Goal: Task Accomplishment & Management: Use online tool/utility

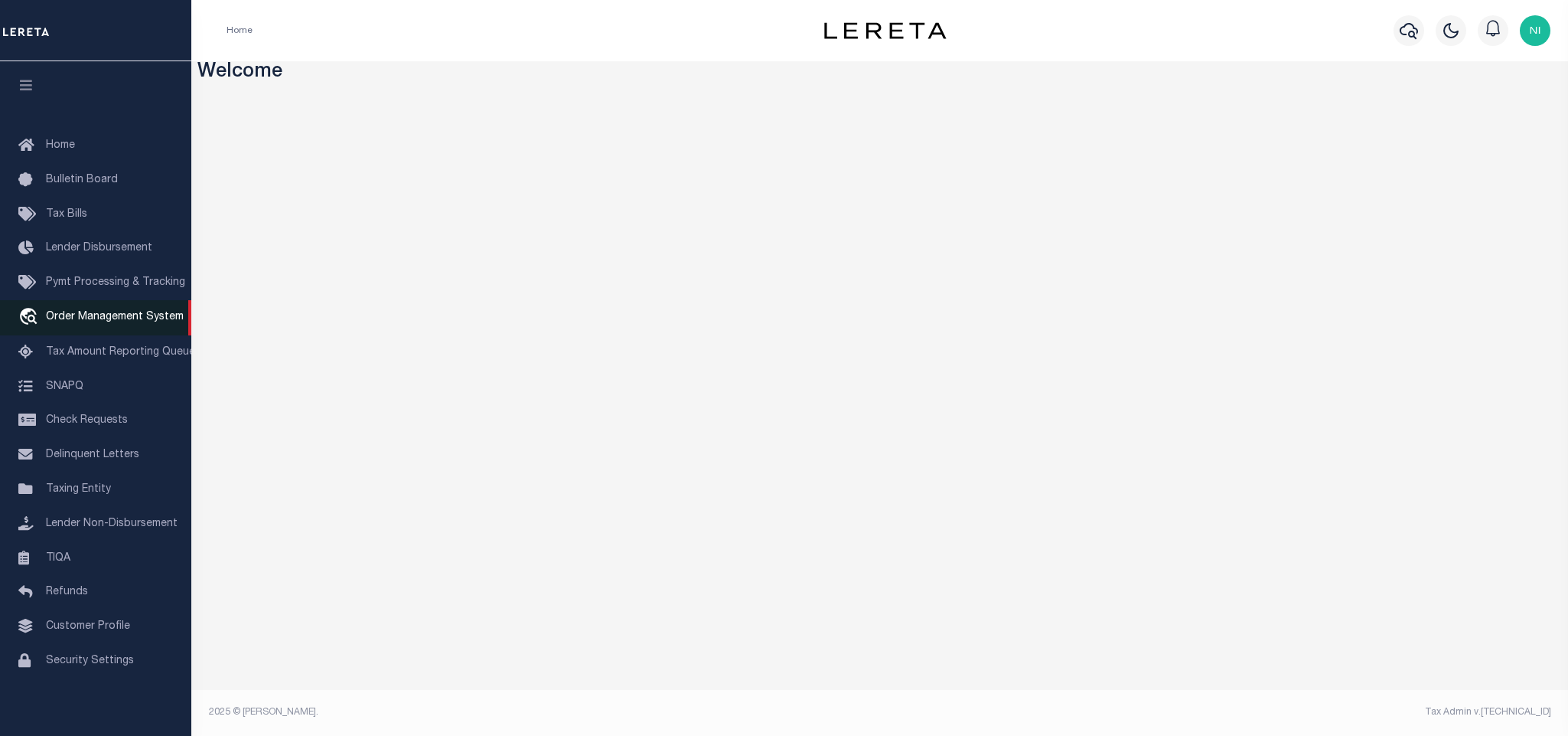
click at [129, 312] on link "travel_explore Order Management System" at bounding box center [95, 318] width 191 height 35
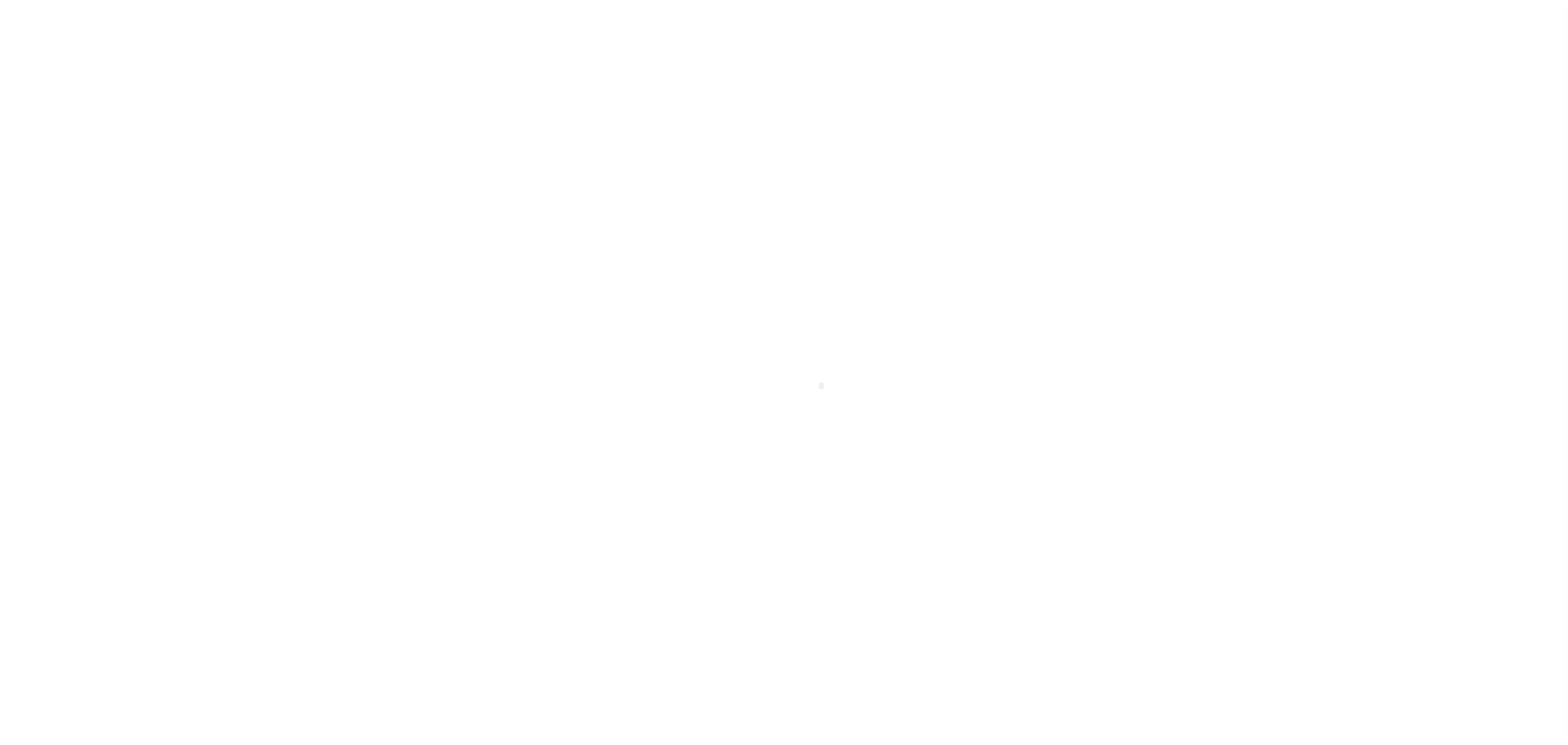
scroll to position [9, 0]
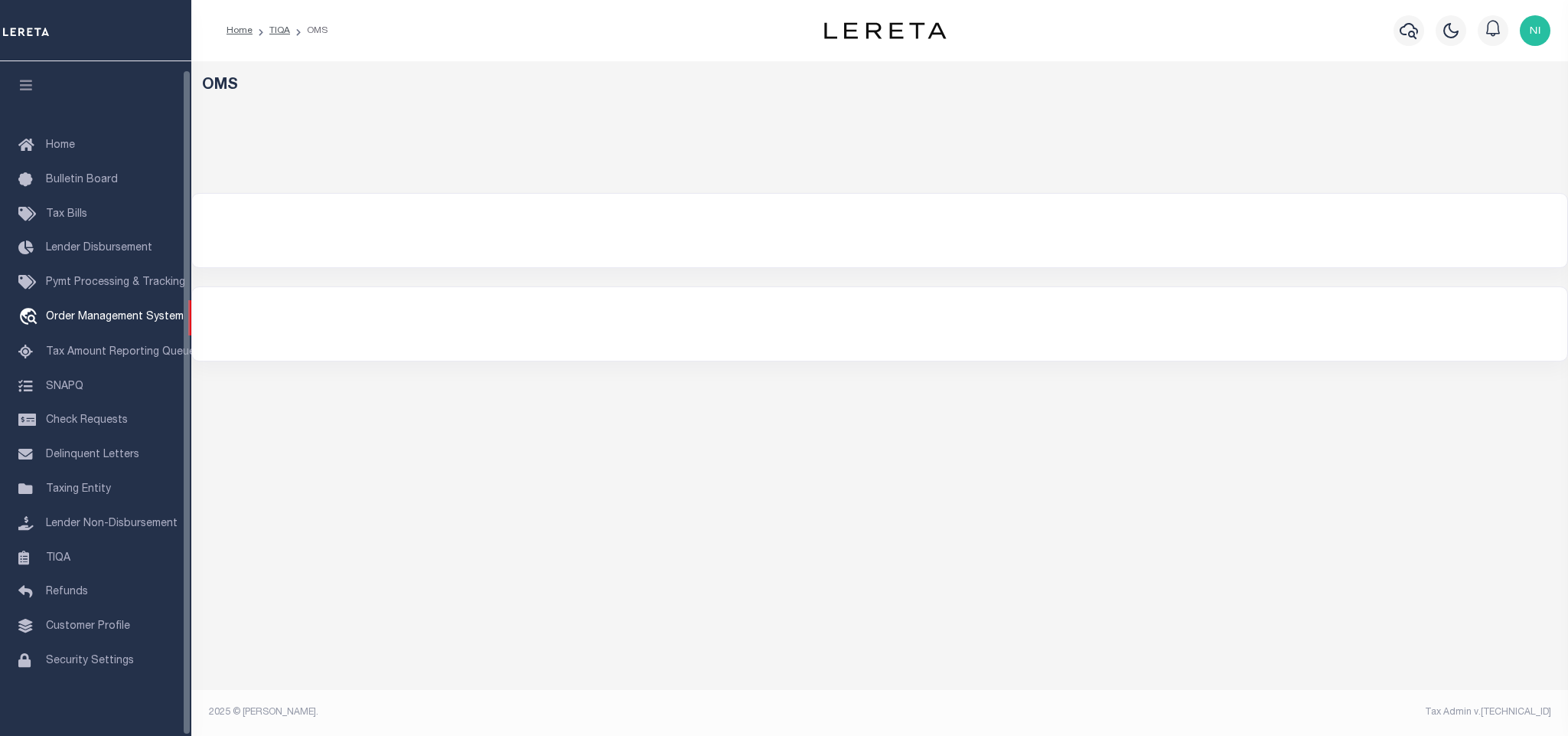
select select "200"
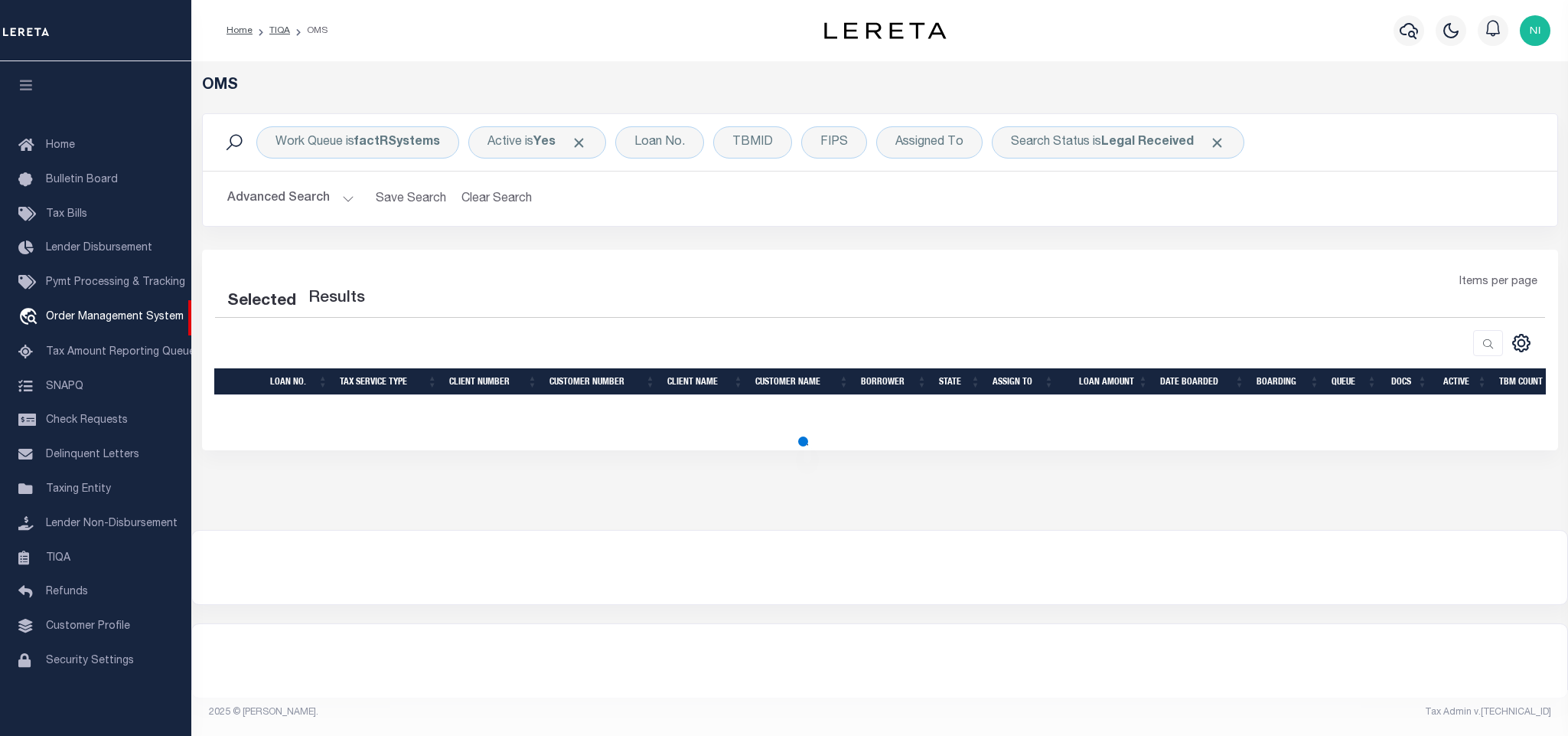
select select "200"
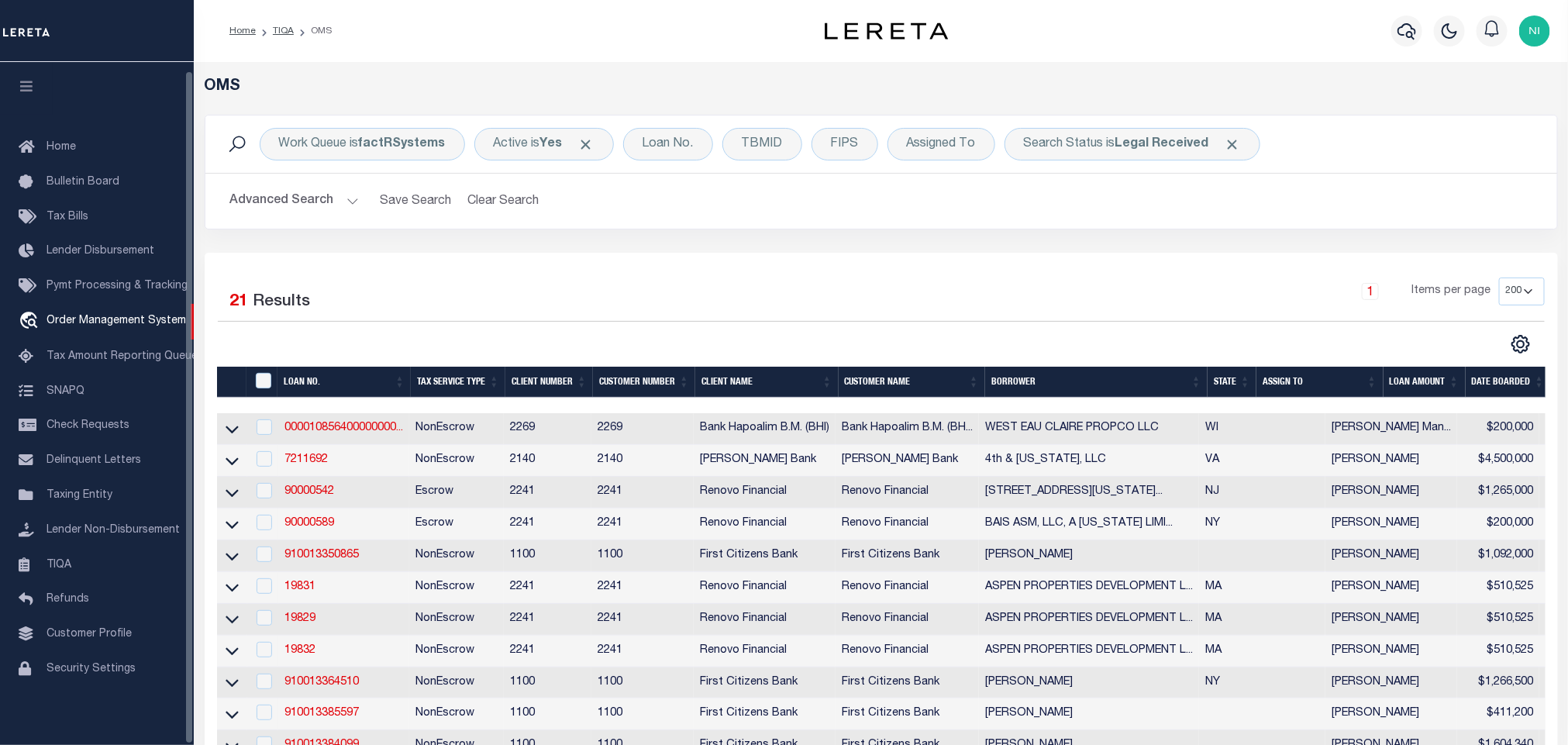
click at [1006, 237] on div "Work Queue is factRSystems Active is Yes Loan No. TBMID FIPS Assigned To Search…" at bounding box center [881, 183] width 1377 height 138
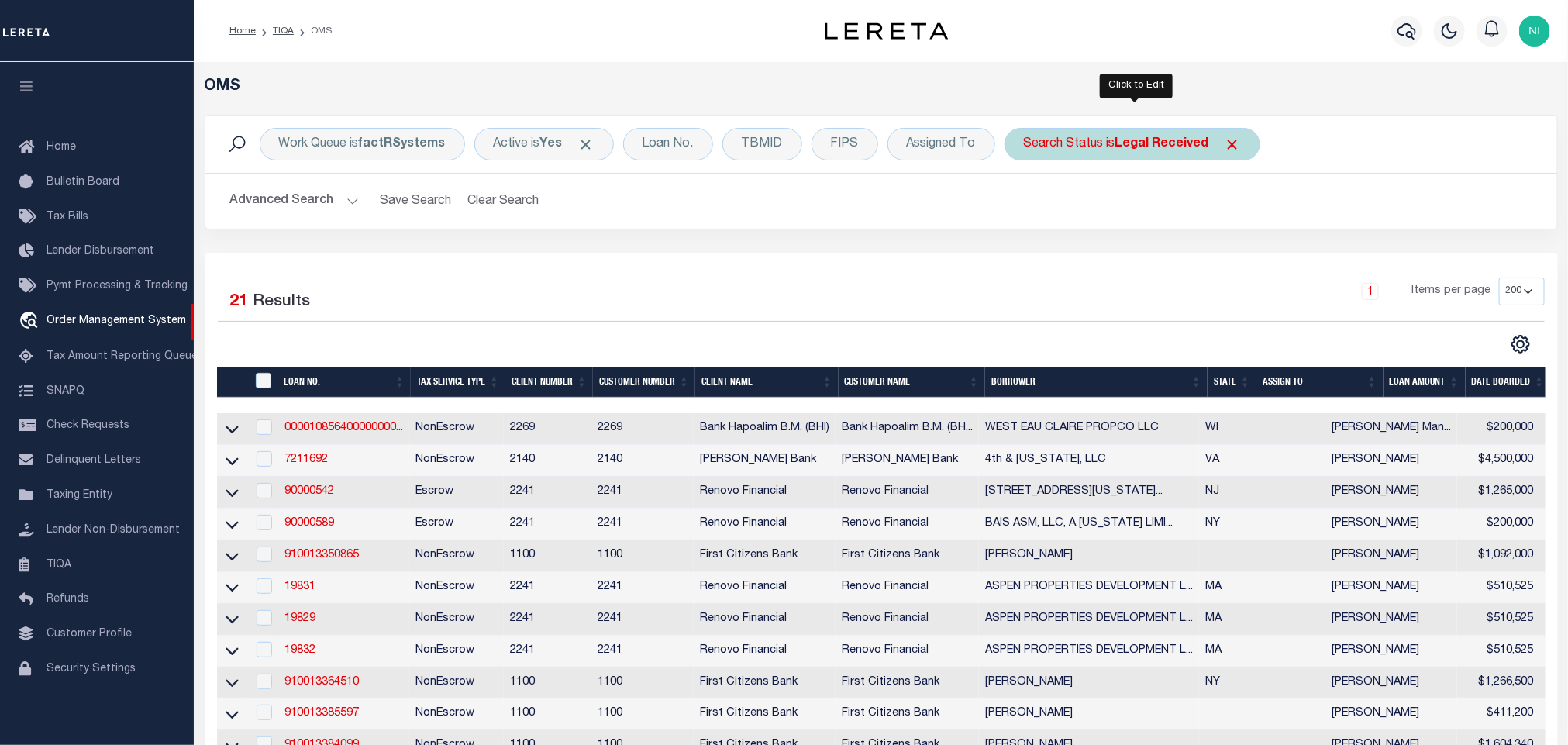
click at [1107, 156] on div "Search Status is Legal Received" at bounding box center [1133, 144] width 256 height 32
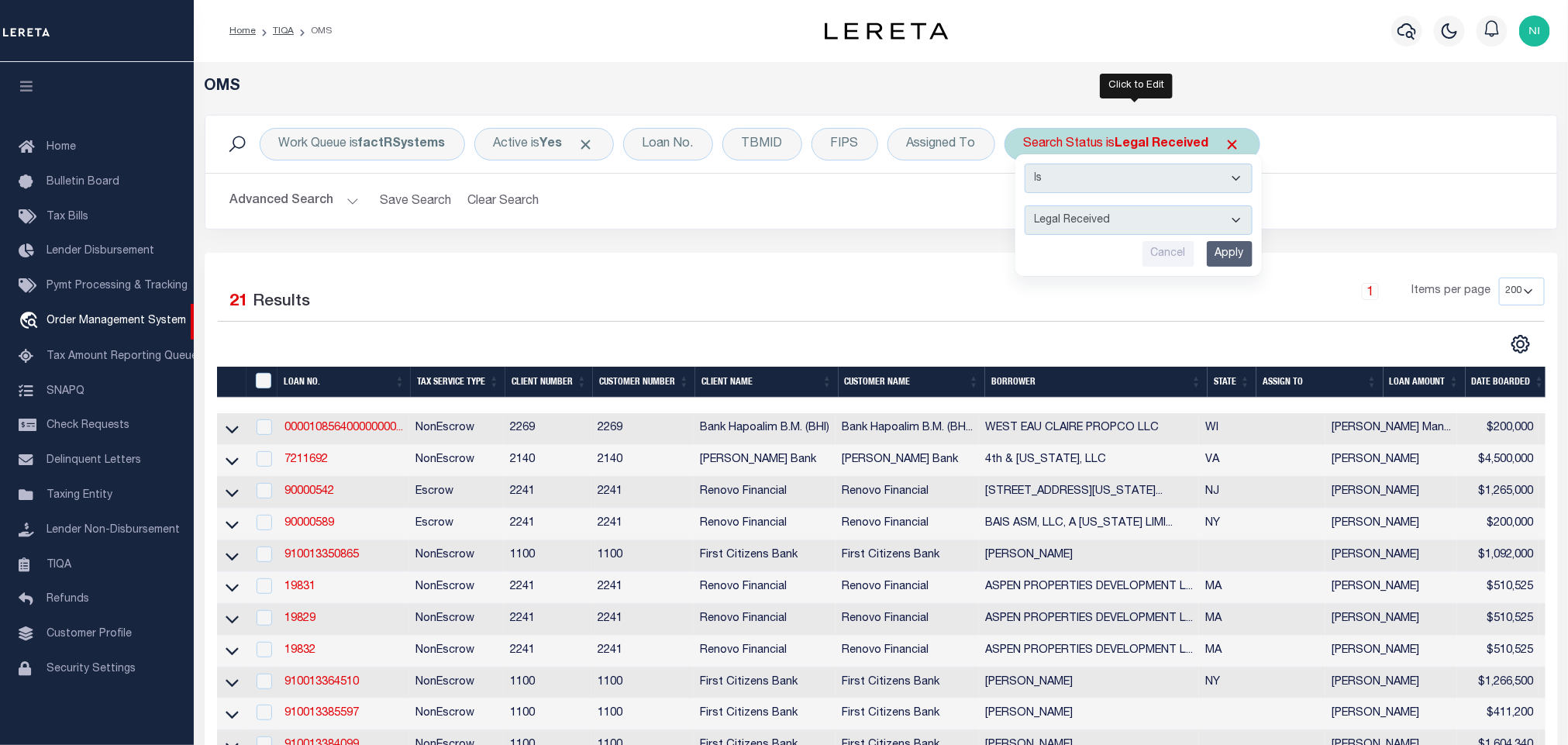
click at [1119, 212] on select "Automated Search Bad Parcel Complete Duplicate Parcel High Dollar Reporting In …" at bounding box center [1138, 220] width 227 height 29
select select "IP"
click at [1028, 207] on select "Automated Search Bad Parcel Complete Duplicate Parcel High Dollar Reporting In …" at bounding box center [1138, 220] width 227 height 29
click at [1231, 249] on input "Apply" at bounding box center [1230, 254] width 46 height 25
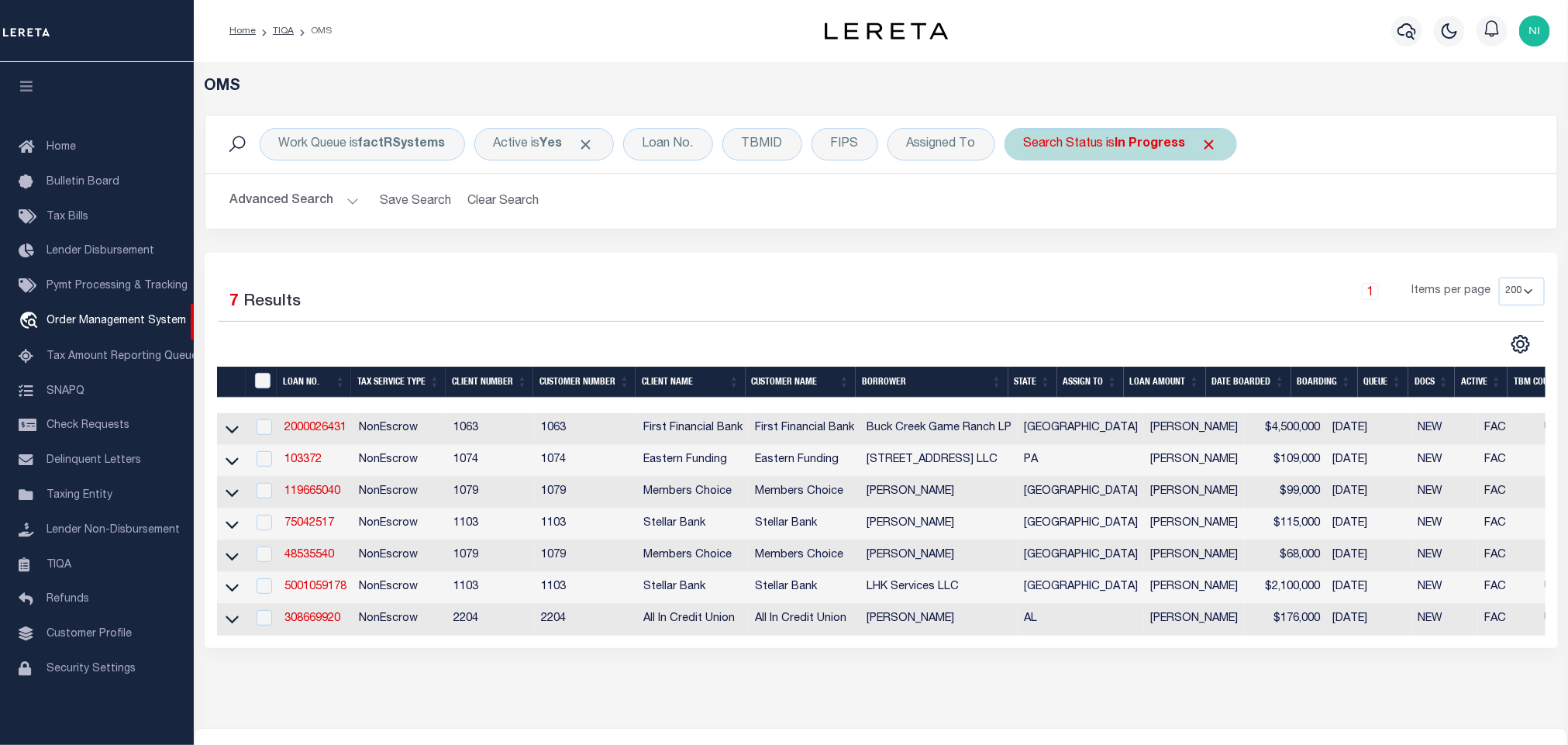
click at [1111, 158] on div "Search Status is In Progress" at bounding box center [1121, 144] width 232 height 32
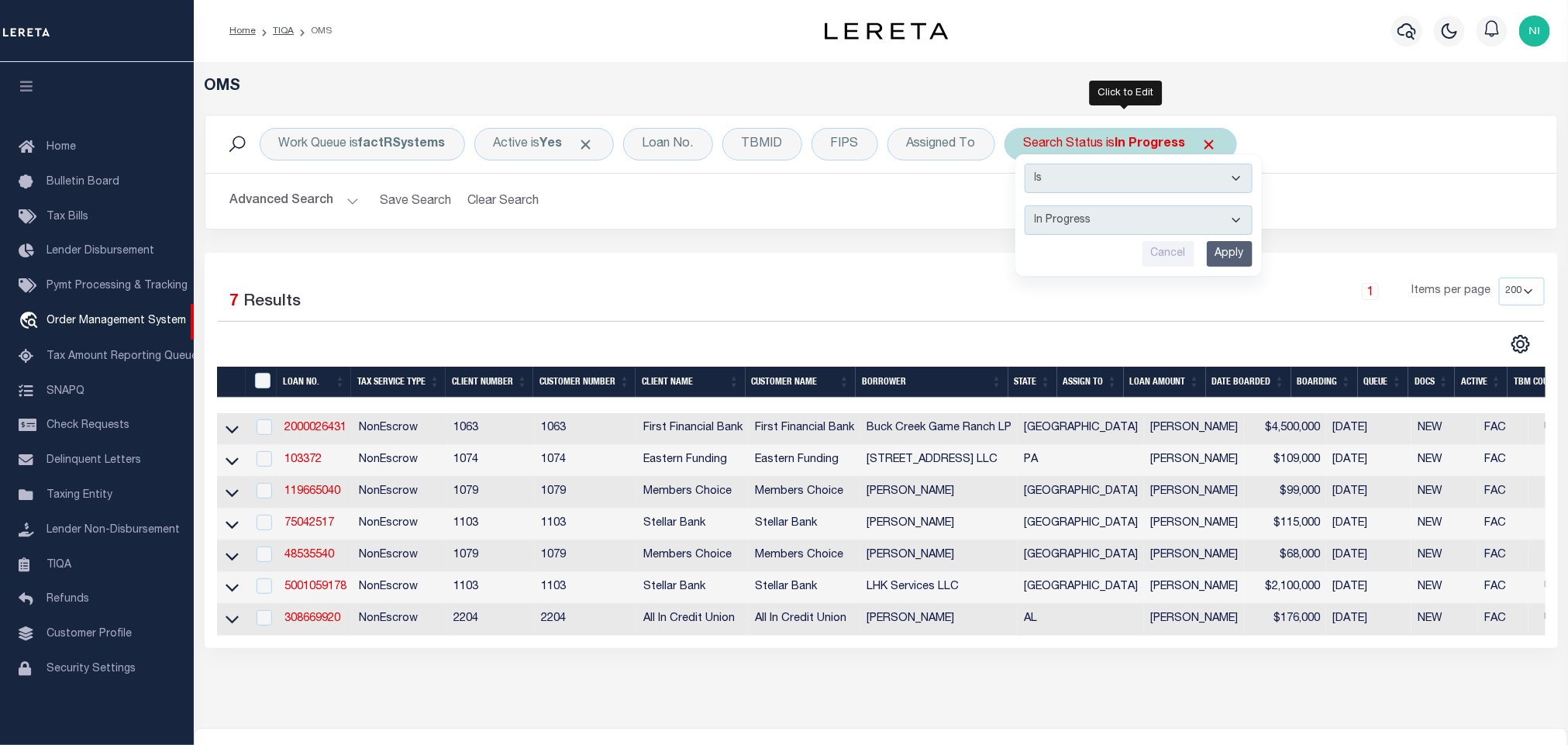
click at [1119, 217] on select "Automated Search Bad Parcel Complete Duplicate Parcel High Dollar Reporting In …" at bounding box center [1138, 220] width 227 height 29
select select "RD"
click at [1028, 207] on select "Automated Search Bad Parcel Complete Duplicate Parcel High Dollar Reporting In …" at bounding box center [1138, 220] width 227 height 29
click at [1239, 254] on input "Apply" at bounding box center [1230, 254] width 46 height 25
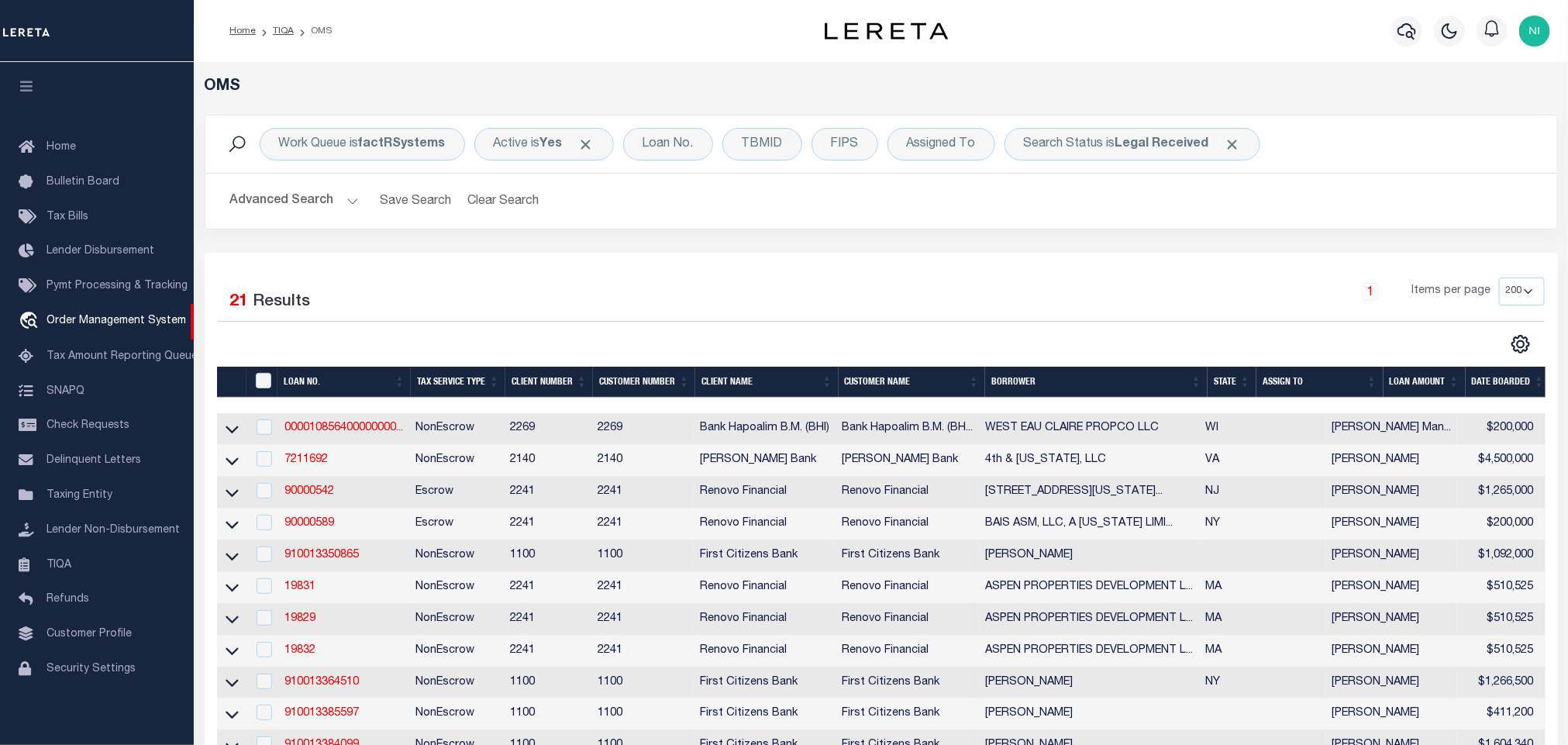
click at [1117, 221] on div "Advanced Search Save Search Clear Search tblSearchTopScreen_dynamictable_____De…" at bounding box center [881, 201] width 1352 height 55
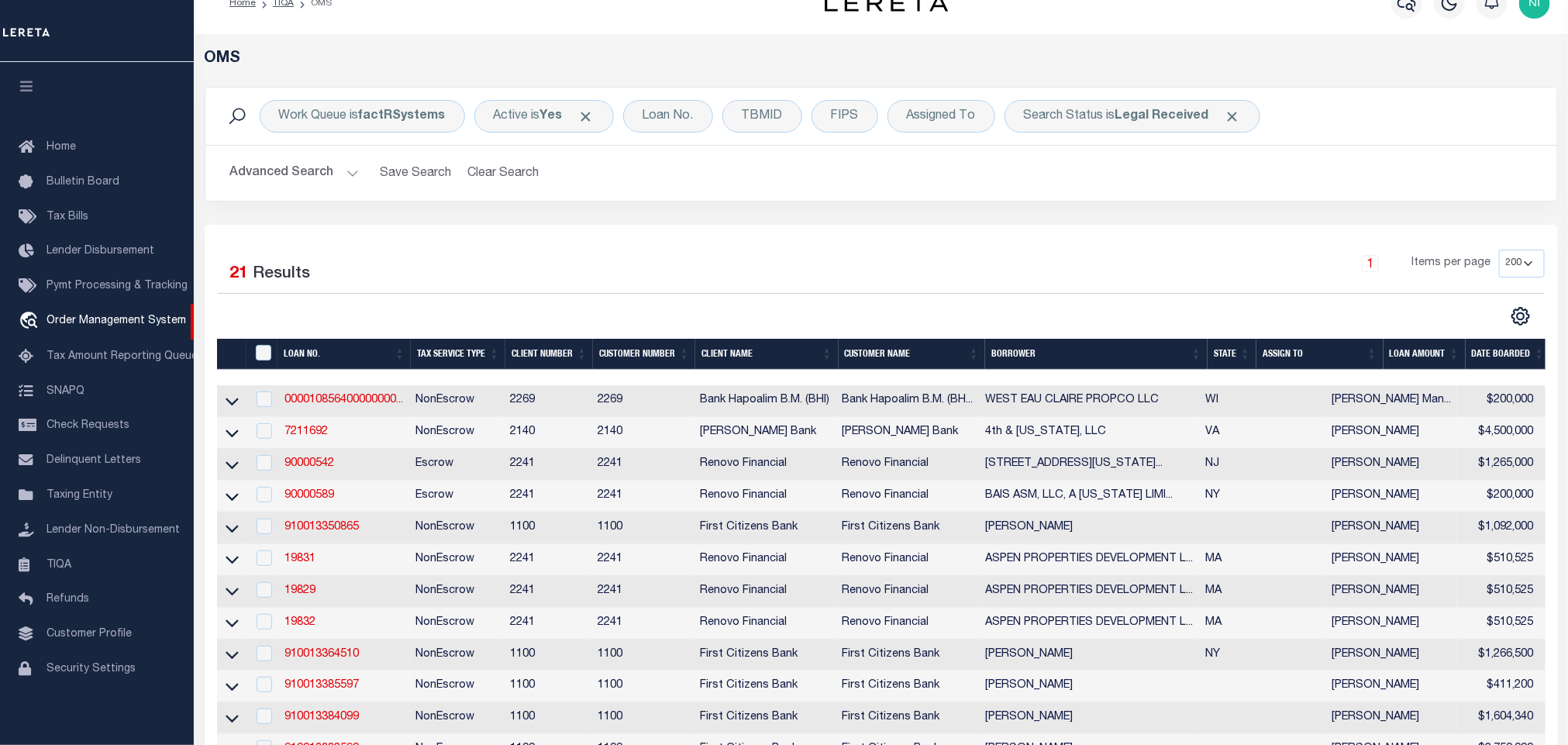
scroll to position [0, 0]
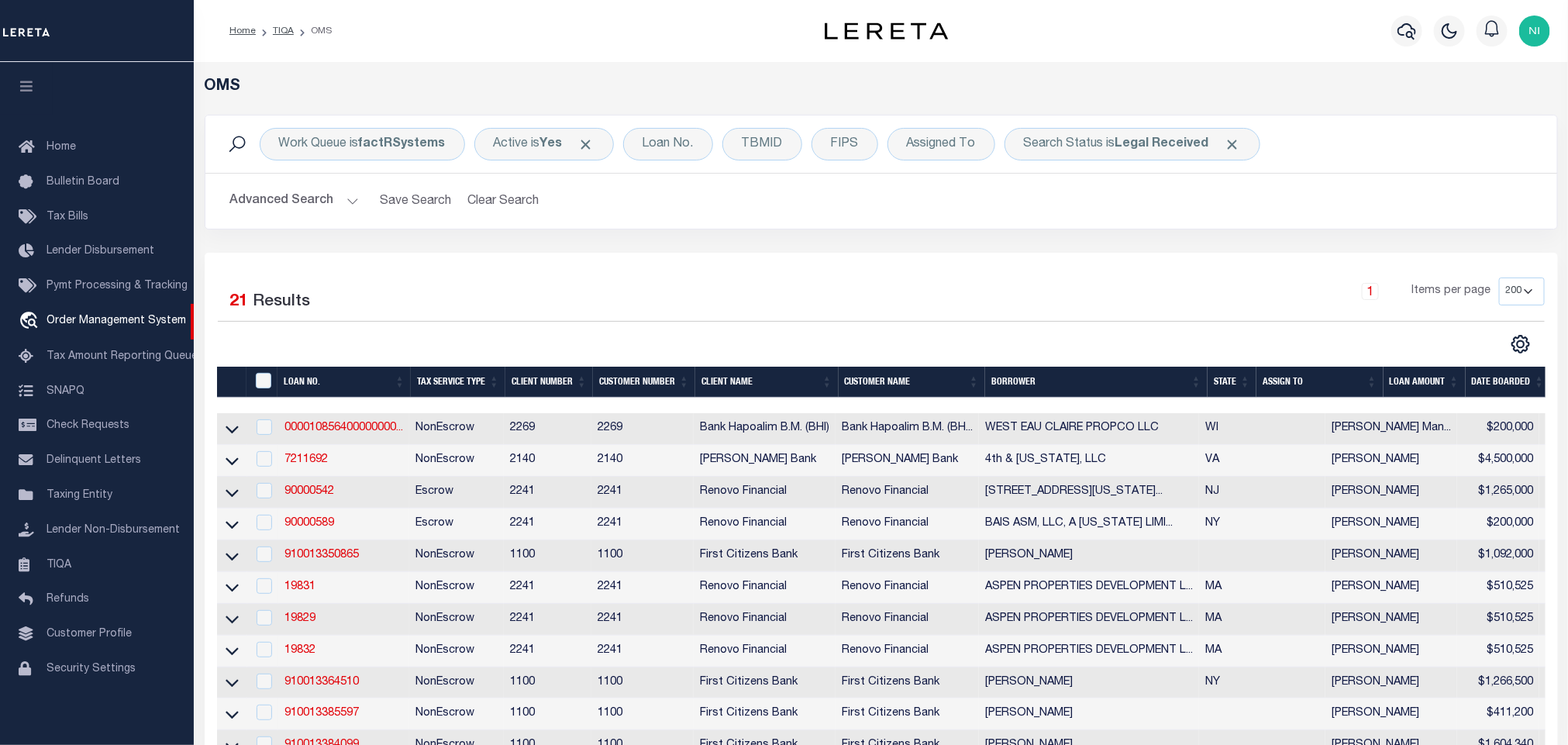
click at [1174, 263] on div "Selected 21 Results 1 Items per page 10 25 50 100 200" at bounding box center [881, 672] width 1353 height 839
click at [645, 227] on div "Advanced Search Save Search Clear Search tblSearchTopScreen_dynamictable_____De…" at bounding box center [881, 201] width 1352 height 55
click at [1133, 140] on b "Legal Received" at bounding box center [1162, 145] width 94 height 13
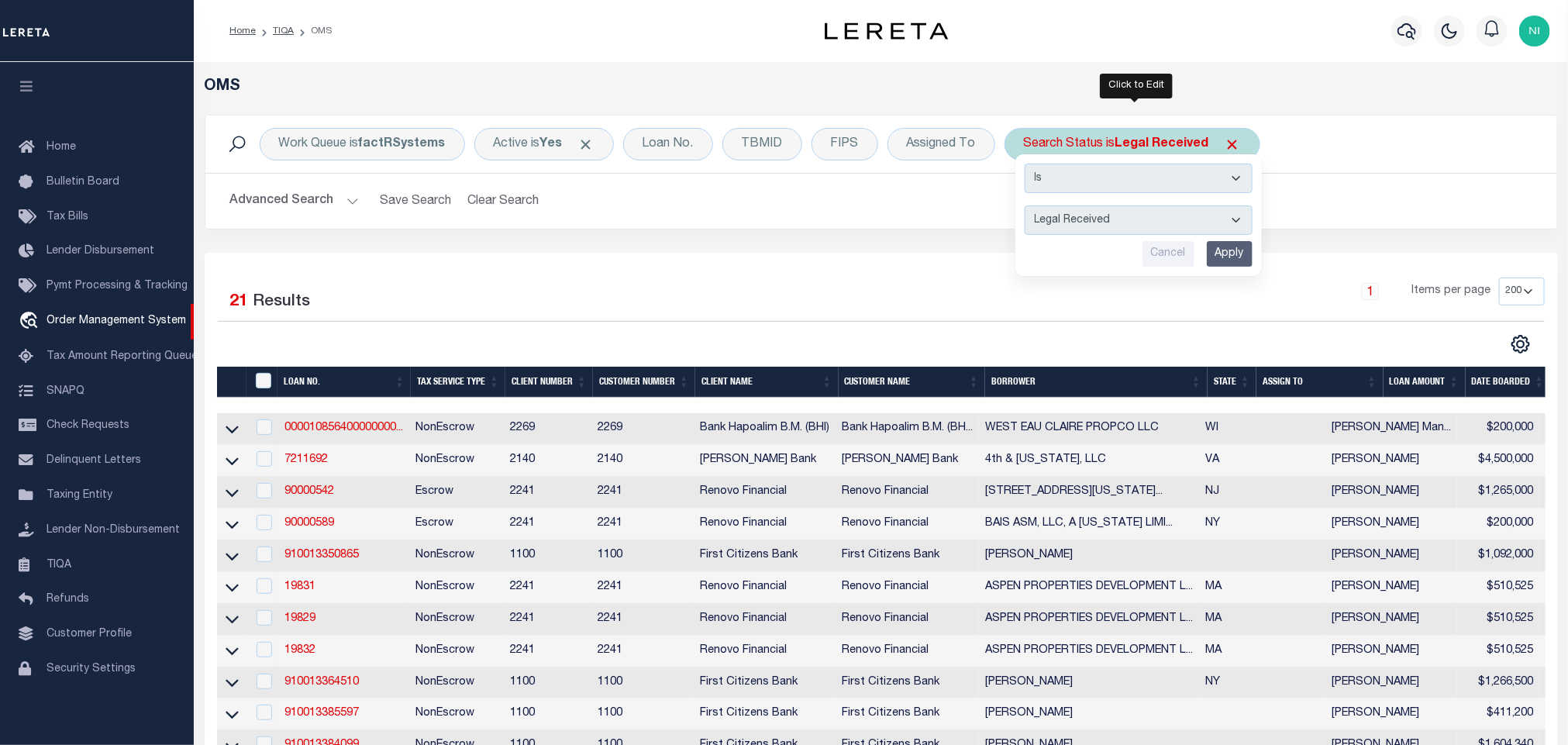
click at [1142, 220] on select "Automated Search Bad Parcel Complete Duplicate Parcel High Dollar Reporting In …" at bounding box center [1138, 220] width 227 height 29
select select "IP"
click at [1028, 207] on select "Automated Search Bad Parcel Complete Duplicate Parcel High Dollar Reporting In …" at bounding box center [1138, 220] width 227 height 29
click at [1237, 257] on input "Apply" at bounding box center [1230, 254] width 46 height 25
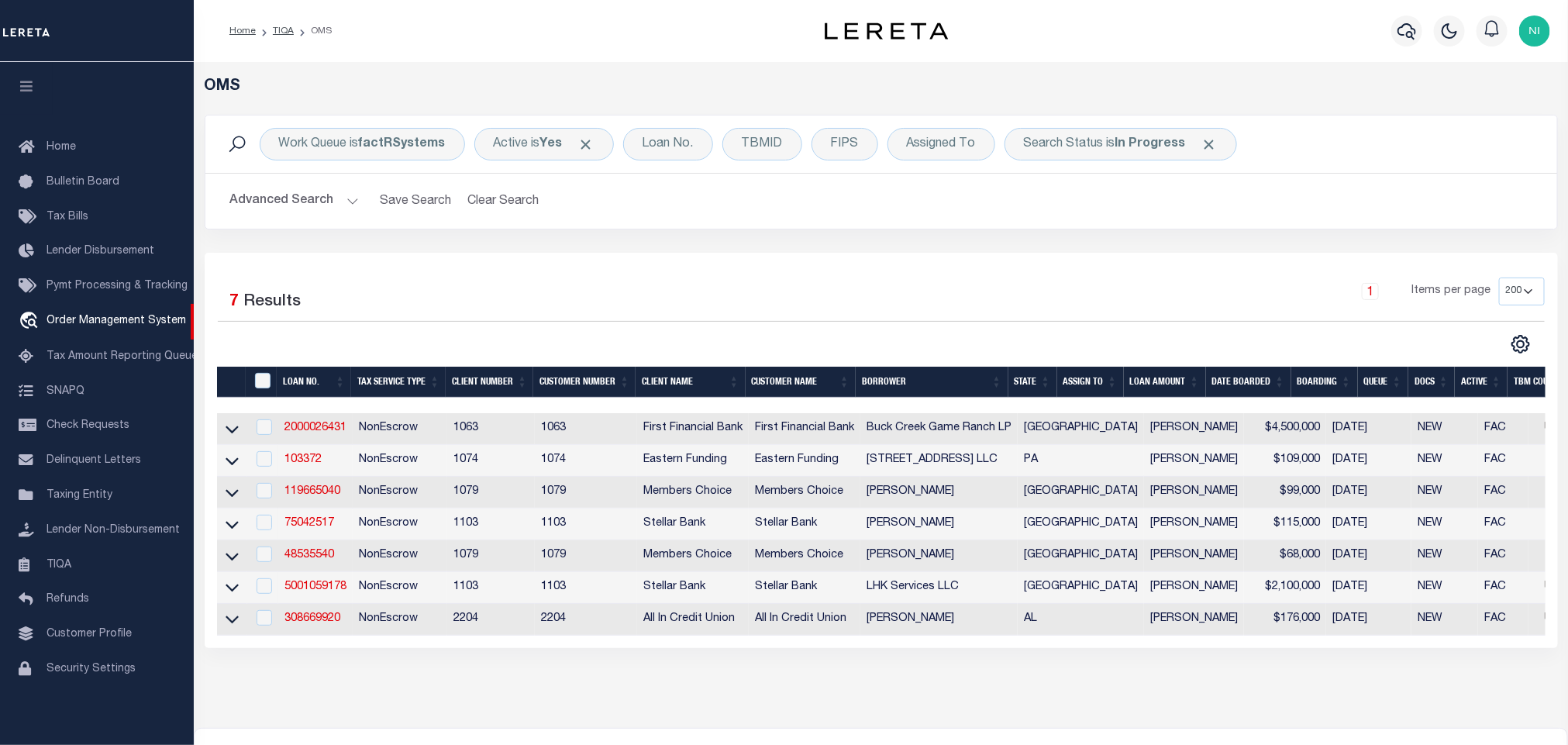
click at [979, 227] on div "Advanced Search Save Search Clear Search tblSearchTopScreen_dynamictable_____De…" at bounding box center [881, 201] width 1352 height 55
click at [1097, 147] on div "Search Status is In Progress" at bounding box center [1121, 144] width 232 height 32
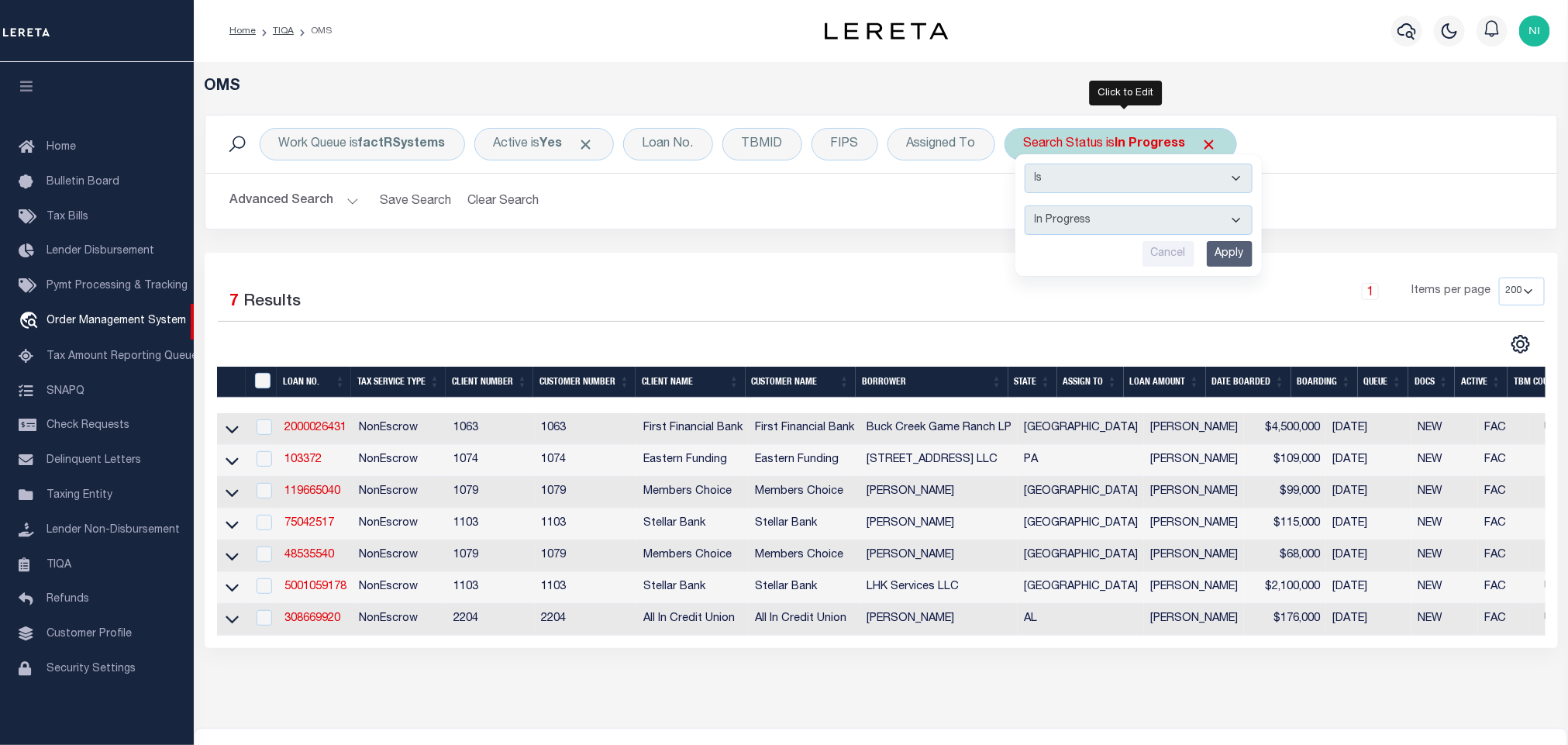
click at [1077, 224] on select "Automated Search Bad Parcel Complete Duplicate Parcel High Dollar Reporting In …" at bounding box center [1138, 220] width 227 height 29
select select "RD"
click at [1028, 207] on select "Automated Search Bad Parcel Complete Duplicate Parcel High Dollar Reporting In …" at bounding box center [1138, 220] width 227 height 29
click at [1216, 261] on input "Apply" at bounding box center [1230, 254] width 46 height 25
click at [1216, 261] on div "Selected 7 Results 1 Items per page 10 25 50 100 200" at bounding box center [881, 450] width 1353 height 395
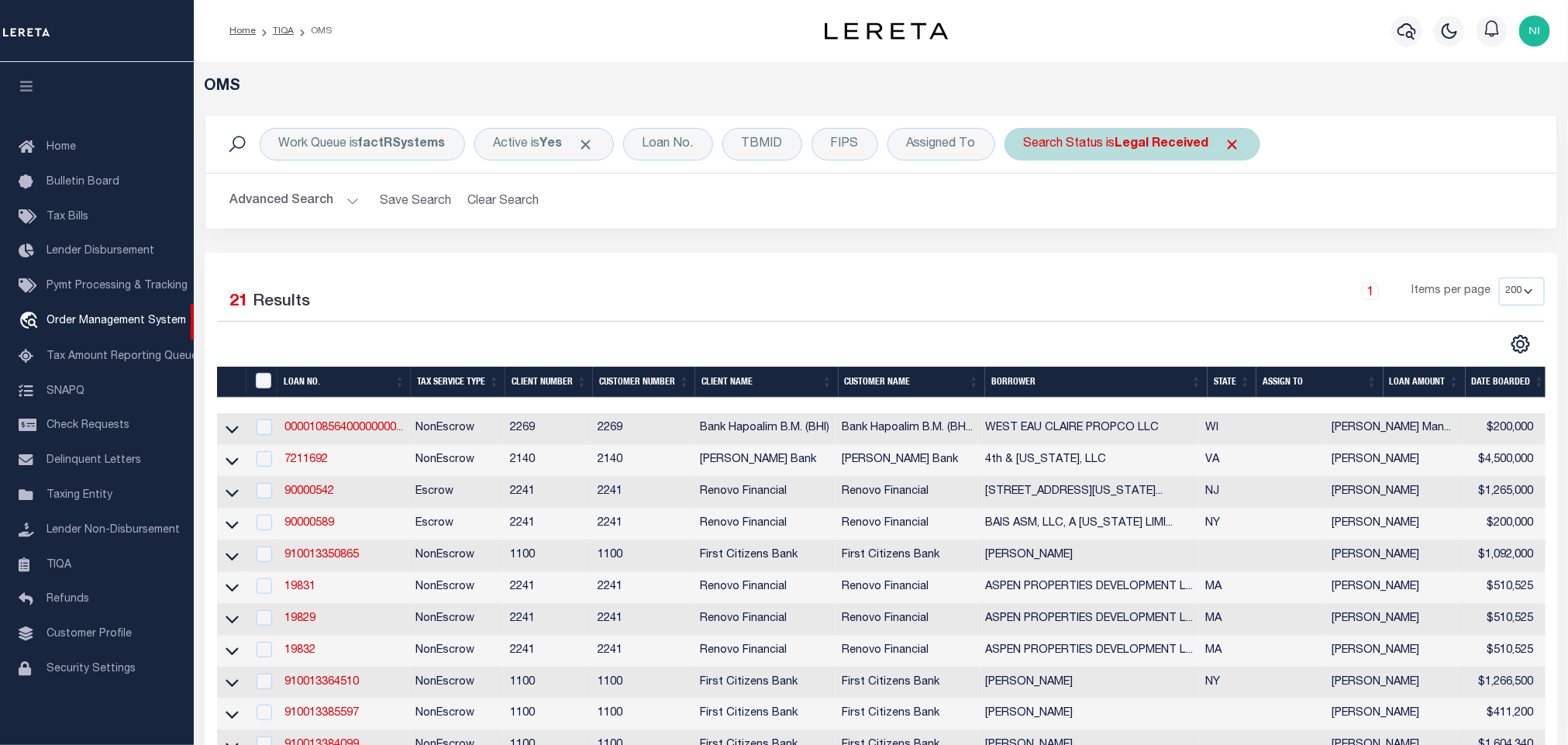
drag, startPoint x: 1130, startPoint y: 140, endPoint x: 1131, endPoint y: 156, distance: 16.0
click at [1130, 144] on b "Legal Received" at bounding box center [1162, 145] width 94 height 13
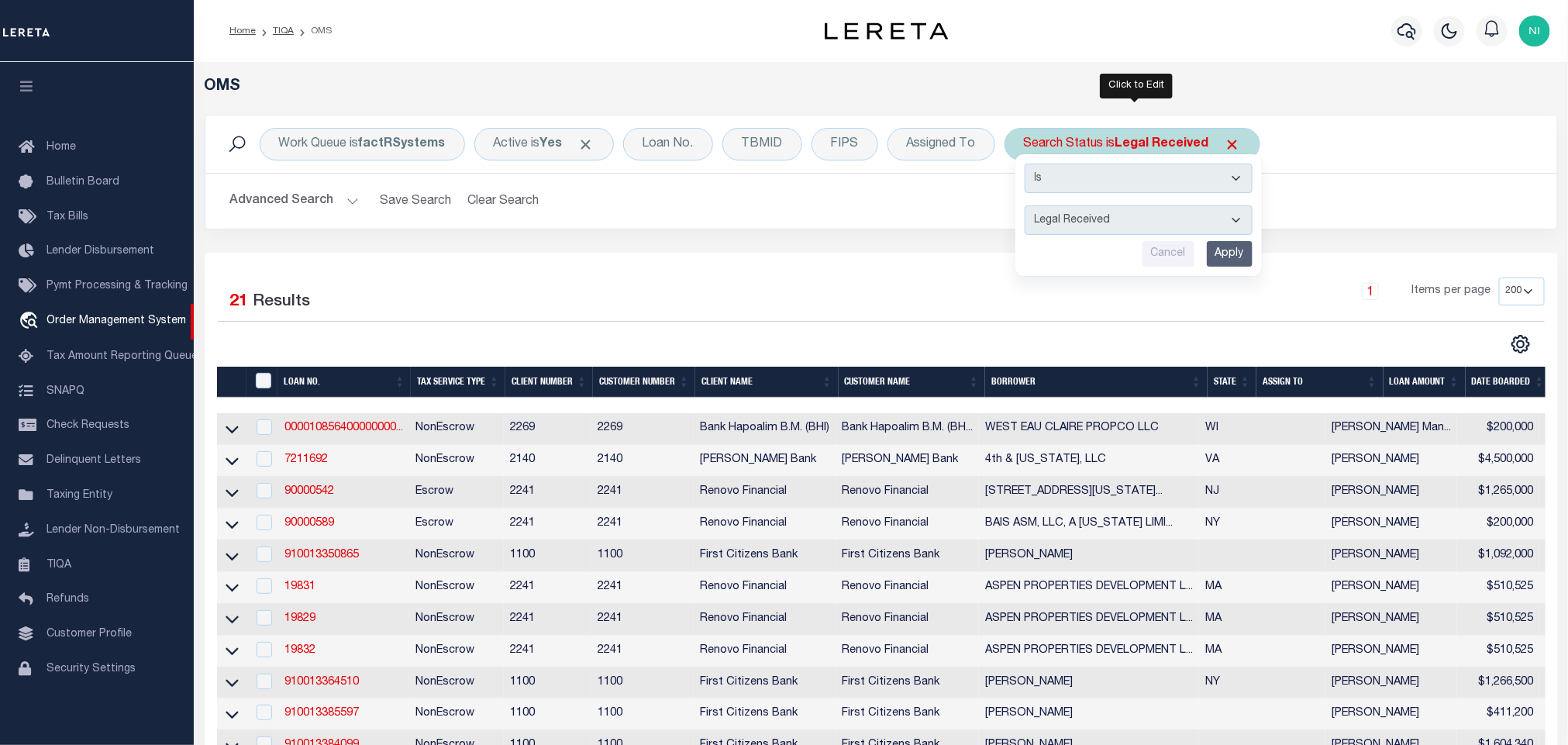
click at [1135, 219] on select "Automated Search Bad Parcel Complete Duplicate Parcel High Dollar Reporting In …" at bounding box center [1138, 220] width 227 height 29
select select "QC"
click at [1028, 207] on select "Automated Search Bad Parcel Complete Duplicate Parcel High Dollar Reporting In …" at bounding box center [1138, 220] width 227 height 29
click at [1220, 257] on input "Apply" at bounding box center [1230, 254] width 46 height 25
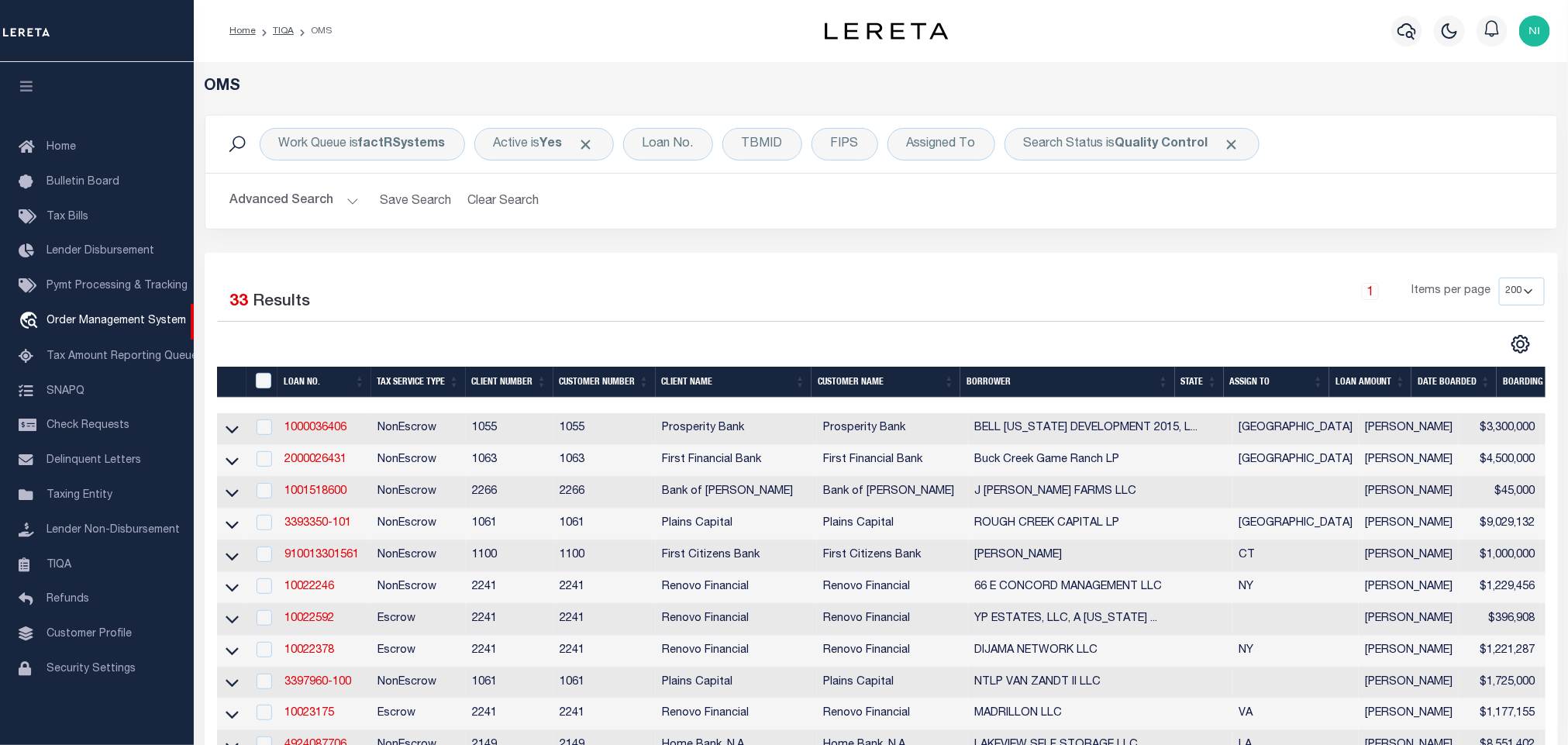
click at [1110, 244] on div "Work Queue is factRSystems Active is Yes Loan No. TBMID FIPS Assigned To Search…" at bounding box center [881, 183] width 1377 height 138
click at [1181, 145] on b "Quality Control" at bounding box center [1162, 145] width 93 height 13
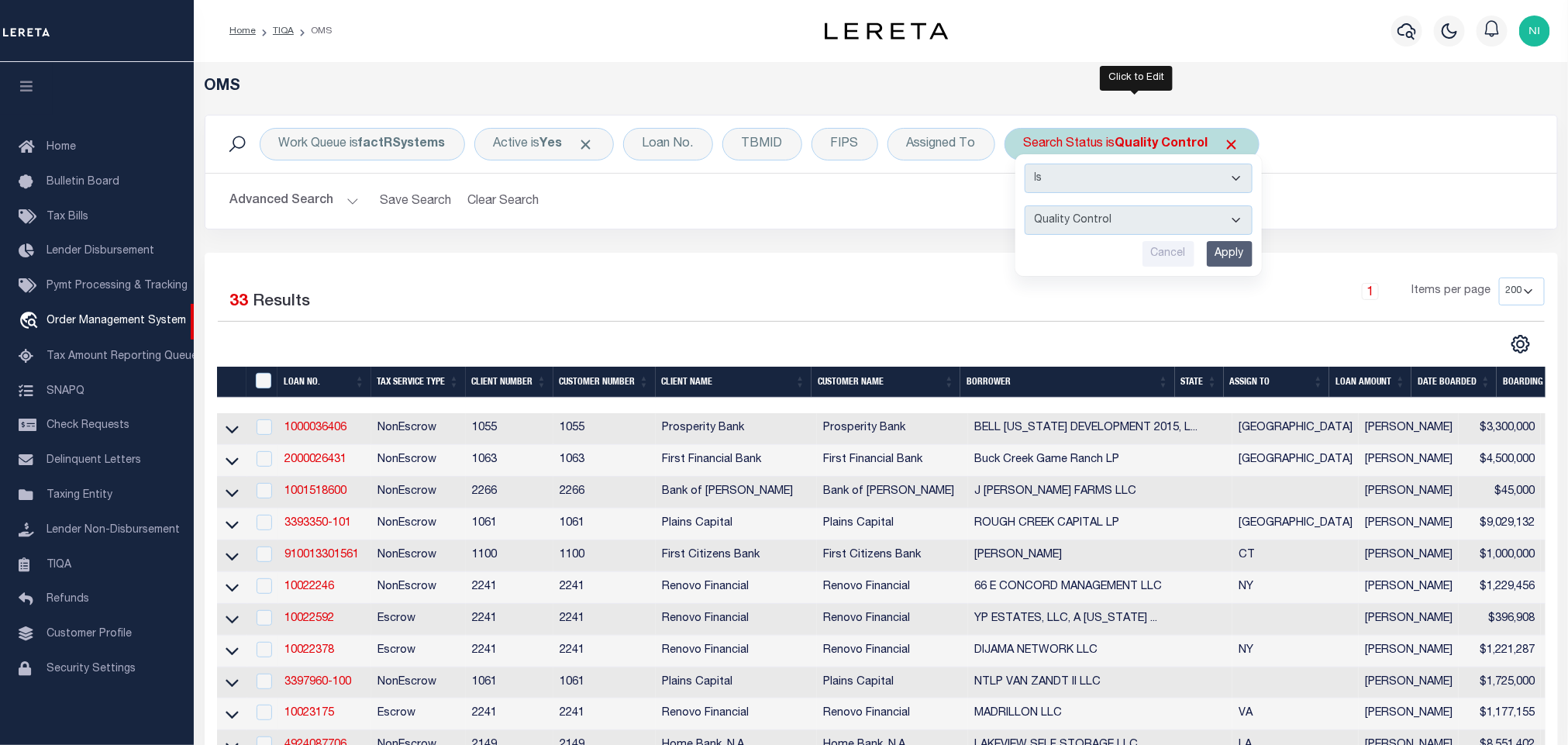
click at [1146, 228] on select "Automated Search Bad Parcel Complete Duplicate Parcel High Dollar Reporting In …" at bounding box center [1138, 220] width 227 height 29
select select "IP"
click at [1028, 207] on select "Automated Search Bad Parcel Complete Duplicate Parcel High Dollar Reporting In …" at bounding box center [1138, 220] width 227 height 29
click at [1219, 251] on input "Apply" at bounding box center [1230, 254] width 46 height 25
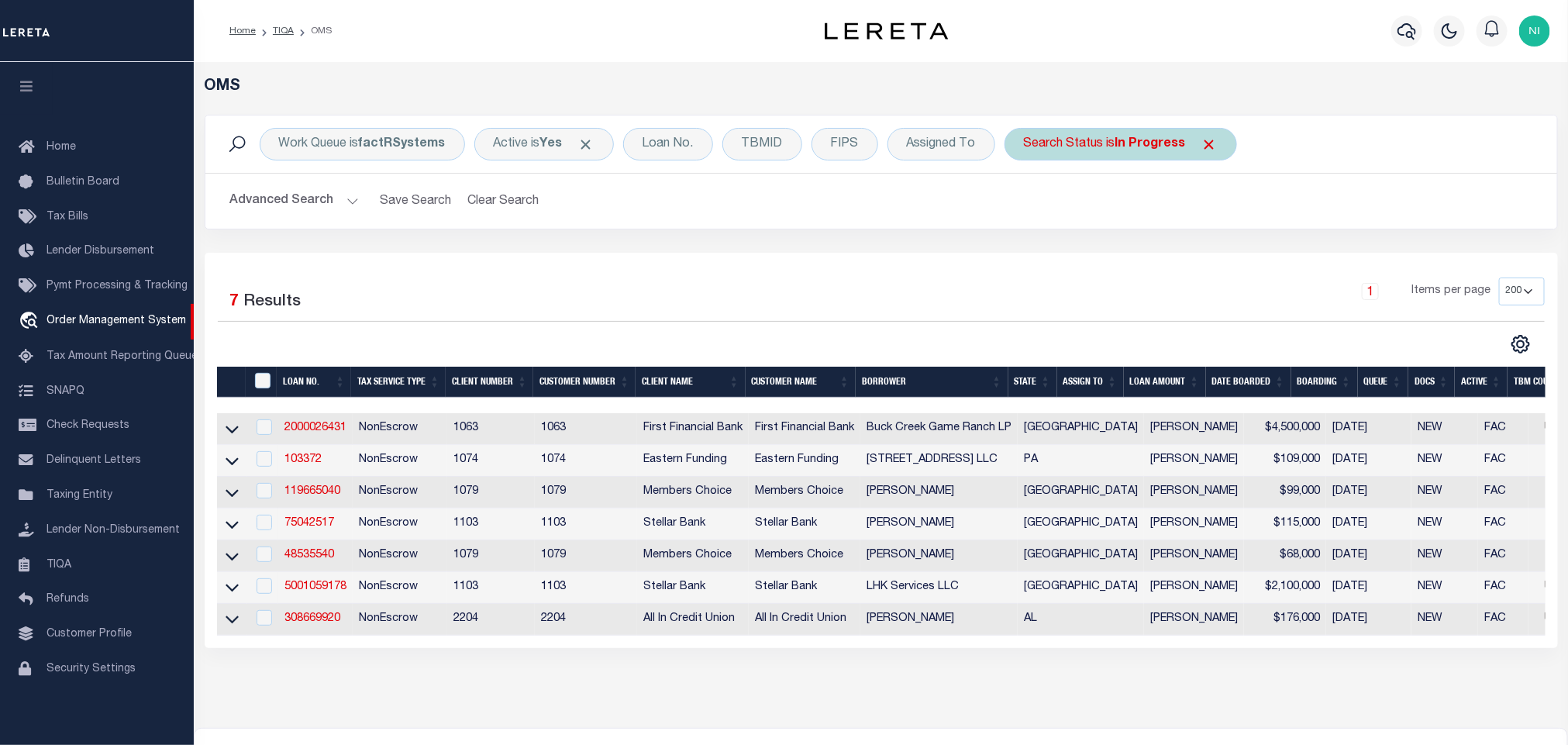
click at [1130, 138] on b "In Progress" at bounding box center [1150, 145] width 70 height 13
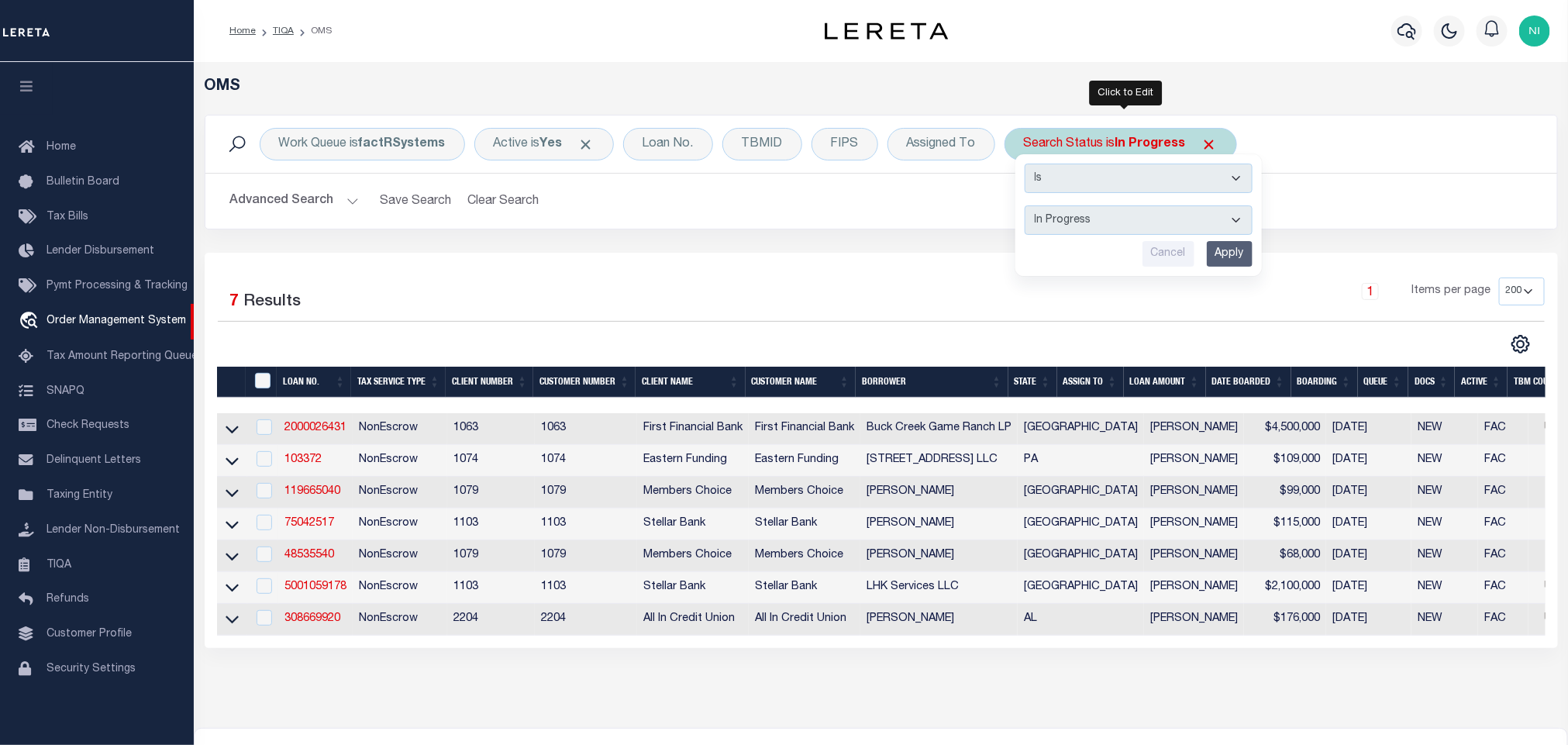
click at [1128, 212] on select "Automated Search Bad Parcel Complete Duplicate Parcel High Dollar Reporting In …" at bounding box center [1138, 220] width 227 height 29
select select "RD"
click at [1028, 207] on select "Automated Search Bad Parcel Complete Duplicate Parcel High Dollar Reporting In …" at bounding box center [1138, 220] width 227 height 29
click at [1239, 258] on input "Apply" at bounding box center [1230, 254] width 46 height 25
